Goal: Navigation & Orientation: Find specific page/section

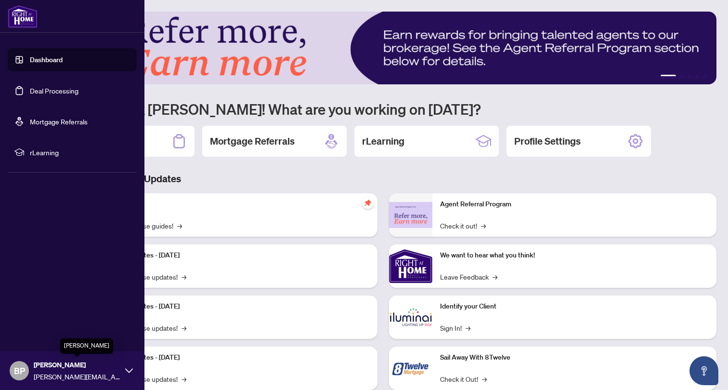
click at [123, 364] on div "[PERSON_NAME] Paz [EMAIL_ADDRESS][DOMAIN_NAME]" at bounding box center [72, 370] width 144 height 39
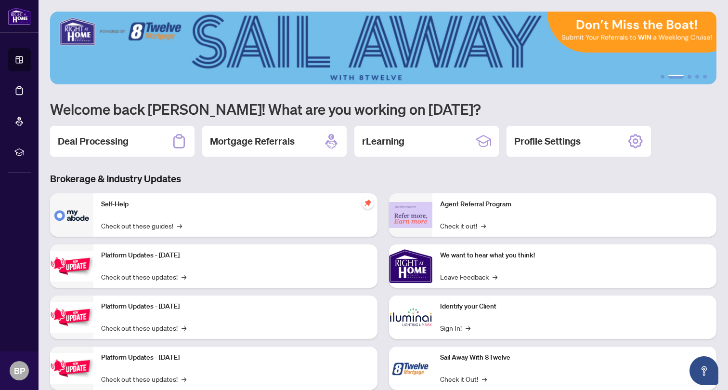
scroll to position [26, 0]
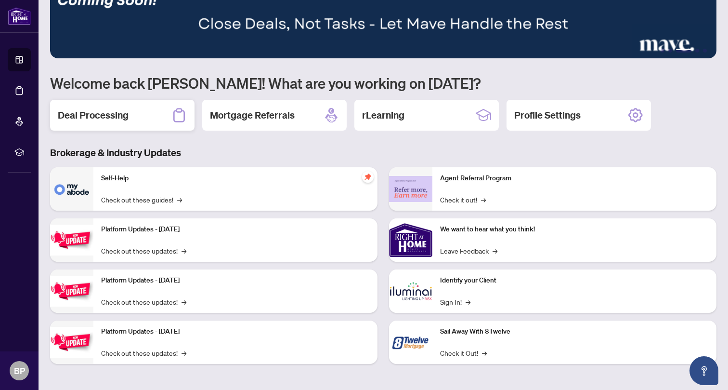
click at [177, 119] on icon at bounding box center [178, 114] width 15 height 15
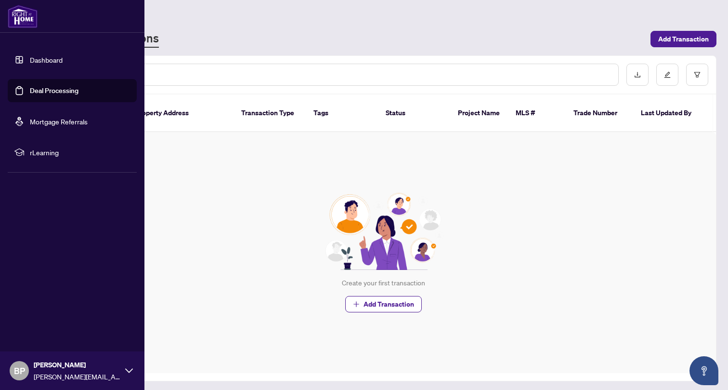
click at [44, 63] on link "Dashboard" at bounding box center [46, 59] width 33 height 9
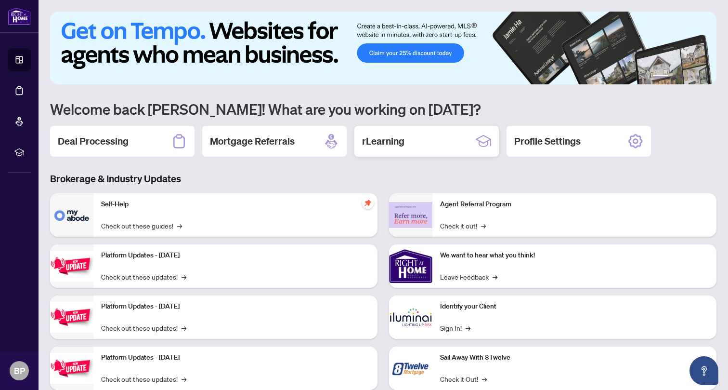
click at [397, 151] on div "rLearning" at bounding box center [426, 141] width 144 height 31
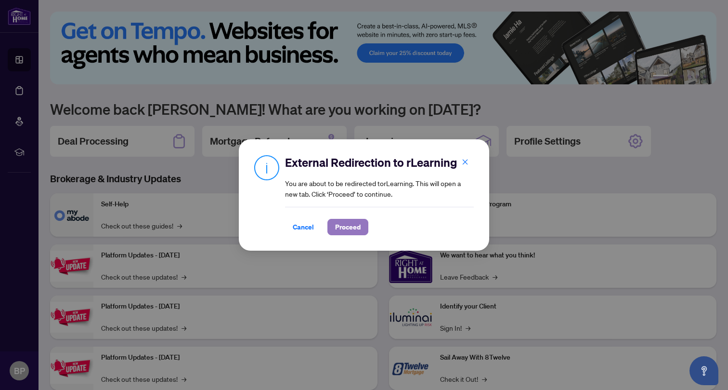
click at [365, 226] on button "Proceed" at bounding box center [347, 227] width 41 height 16
